Goal: Task Accomplishment & Management: Manage account settings

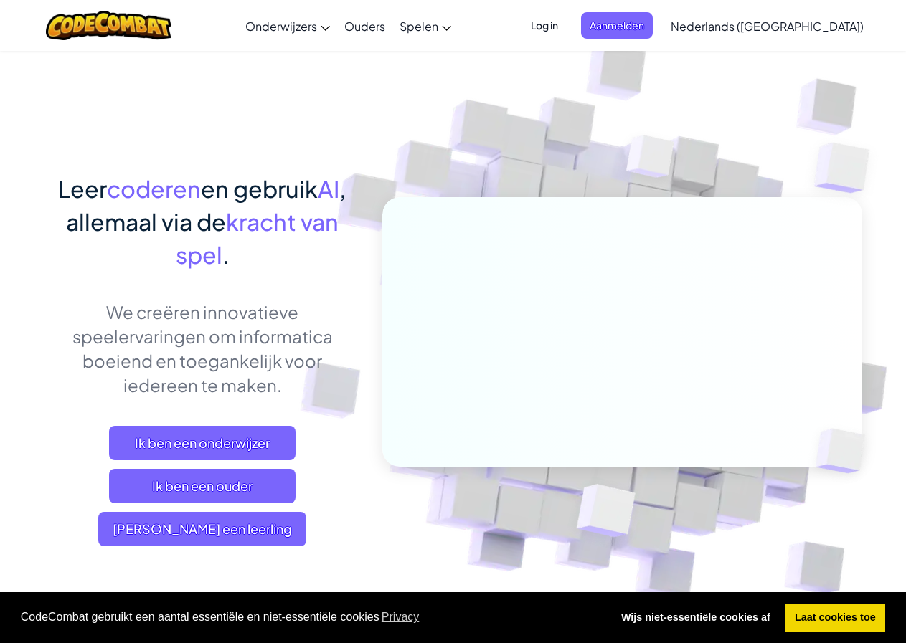
click at [566, 28] on span "Log in" at bounding box center [544, 25] width 44 height 27
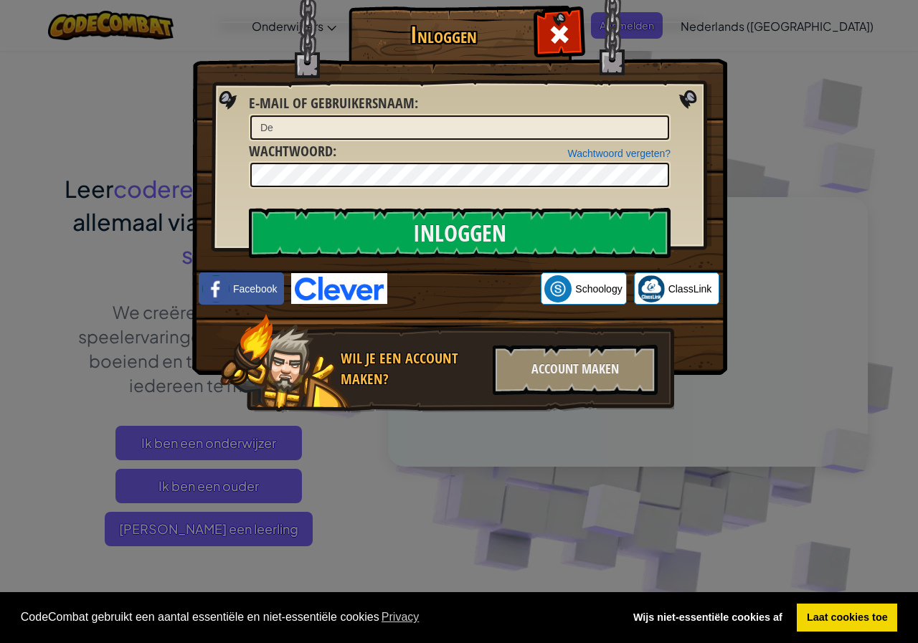
type input "D"
type input "j"
type input "JaydeeD"
click at [249, 208] on input "Inloggen" at bounding box center [460, 233] width 422 height 50
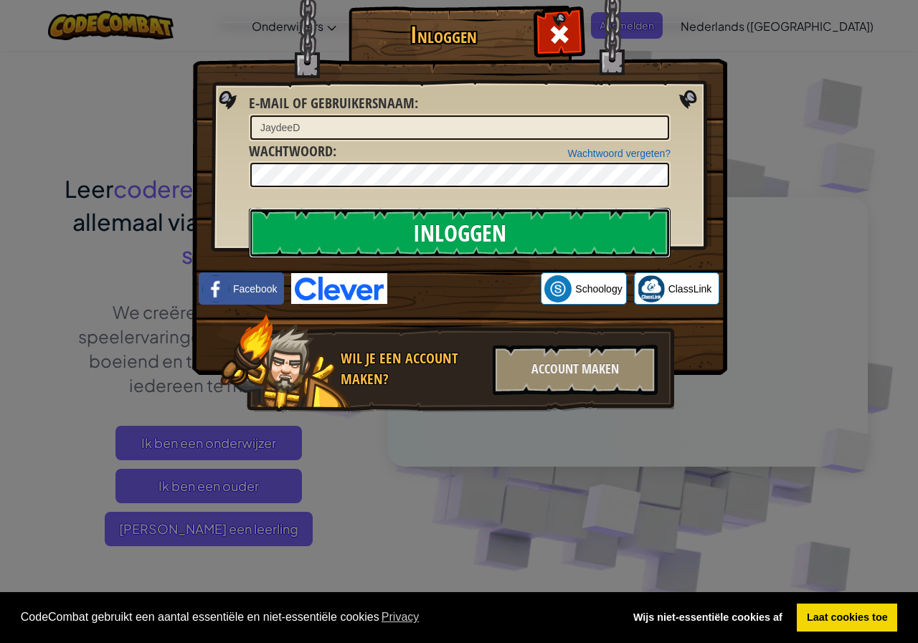
click at [397, 237] on input "Inloggen" at bounding box center [460, 233] width 422 height 50
